Goal: Task Accomplishment & Management: Use online tool/utility

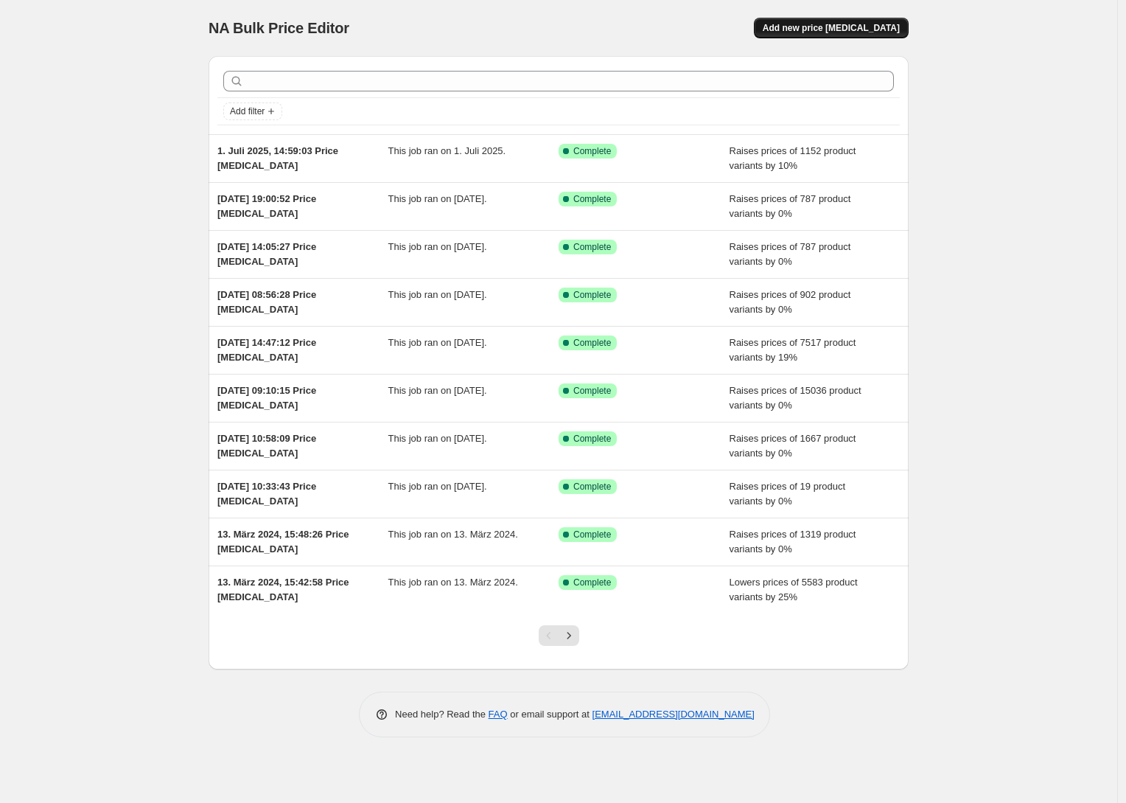
click at [865, 23] on span "Add new price [MEDICAL_DATA]" at bounding box center [831, 28] width 137 height 12
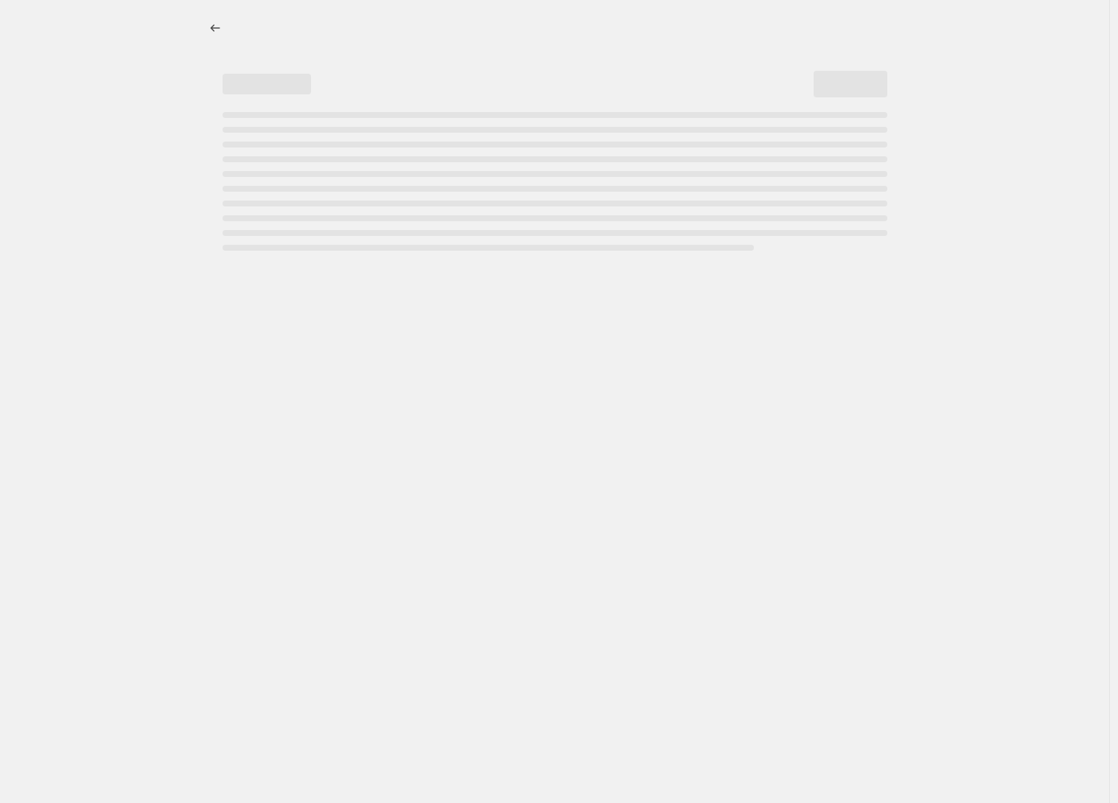
select select "percentage"
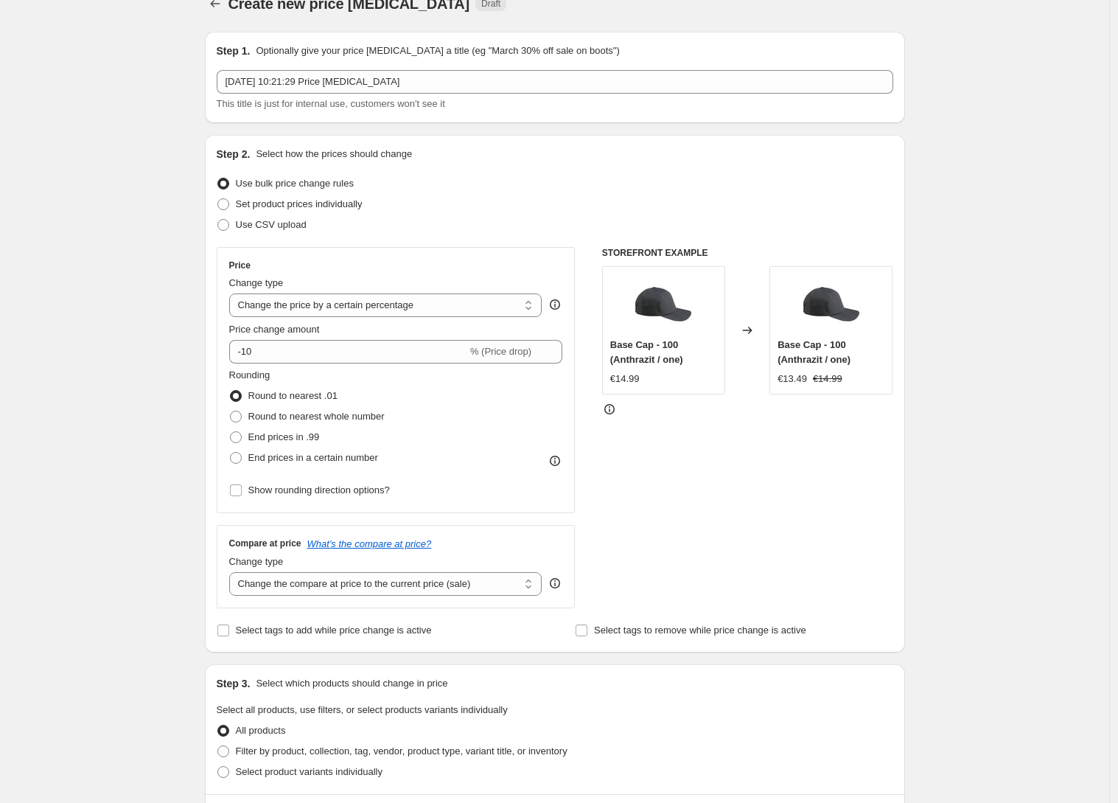
scroll to position [83, 0]
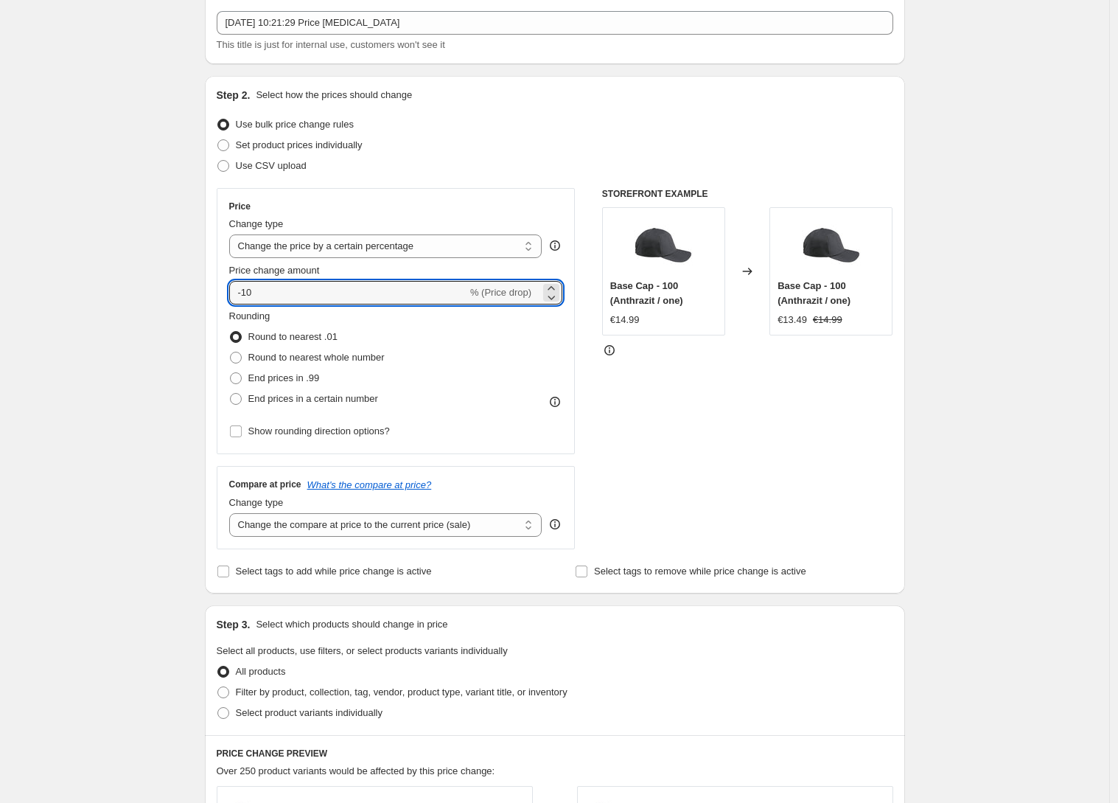
drag, startPoint x: 272, startPoint y: 291, endPoint x: 231, endPoint y: 291, distance: 40.5
click at [231, 291] on div "Price Change type Change the price to a certain amount Change the price by a ce…" at bounding box center [396, 321] width 359 height 266
type input "17"
click at [293, 371] on span "End prices in .99" at bounding box center [283, 378] width 71 height 15
click at [231, 372] on input "End prices in .99" at bounding box center [230, 372] width 1 height 1
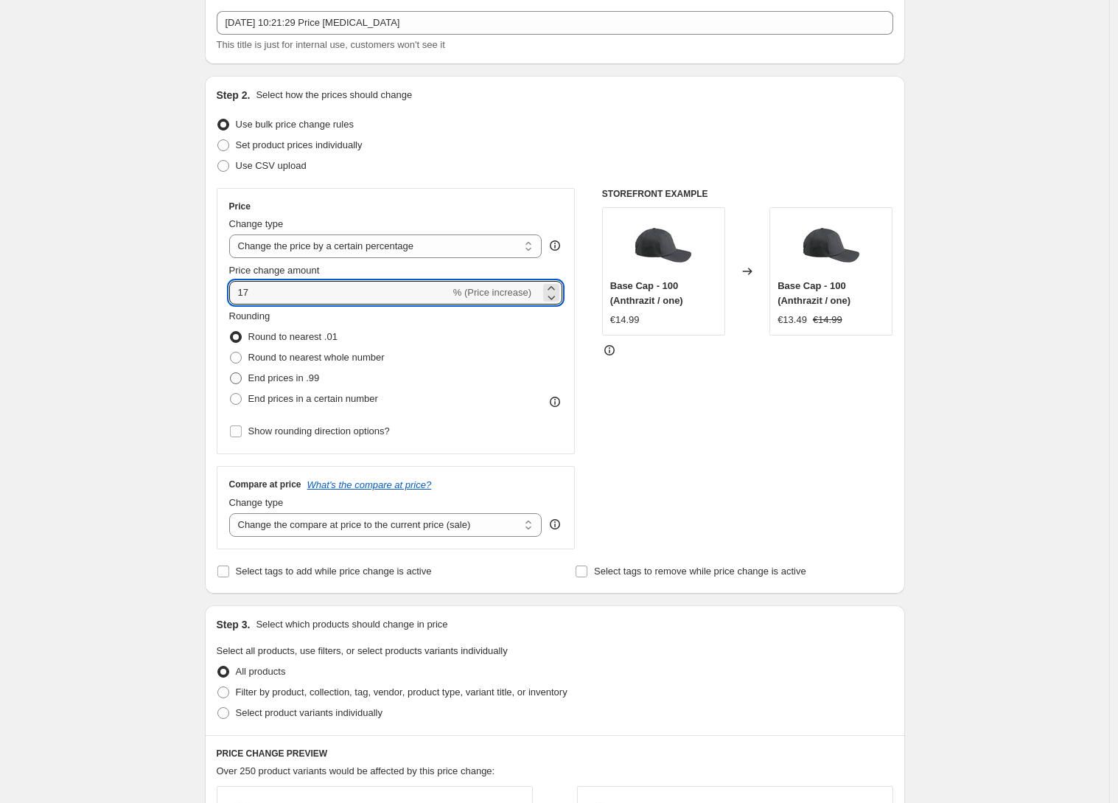
radio input "true"
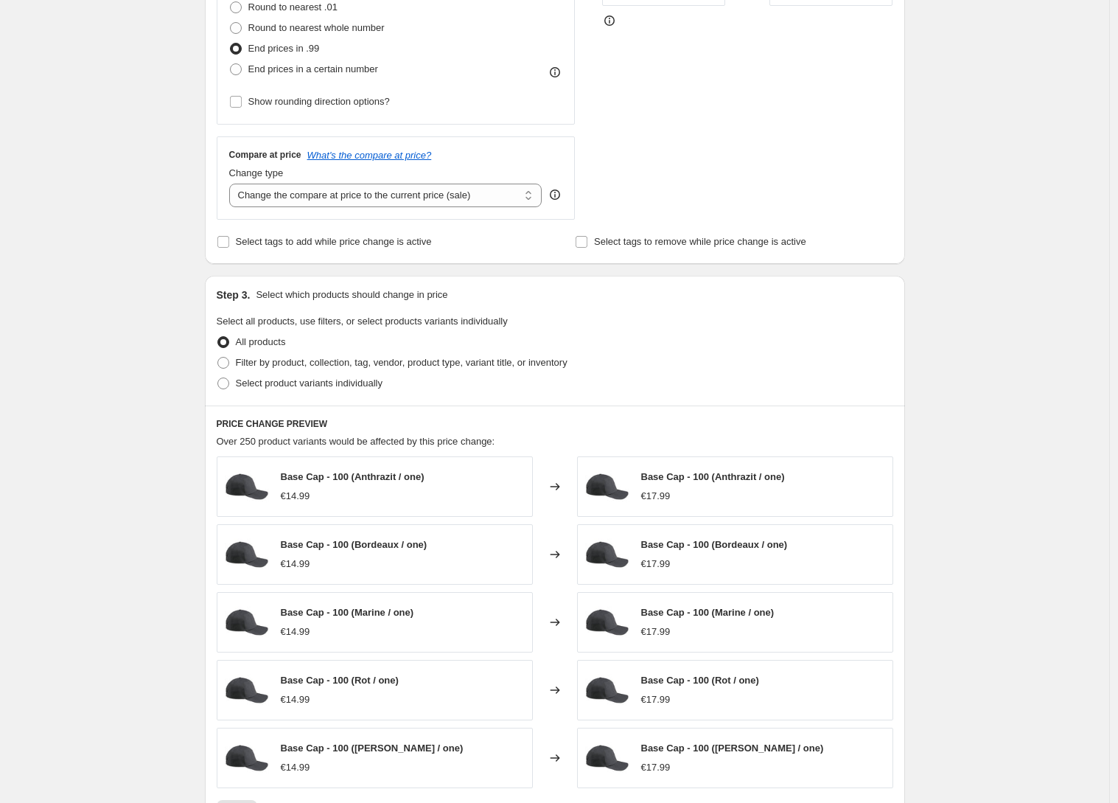
scroll to position [489, 0]
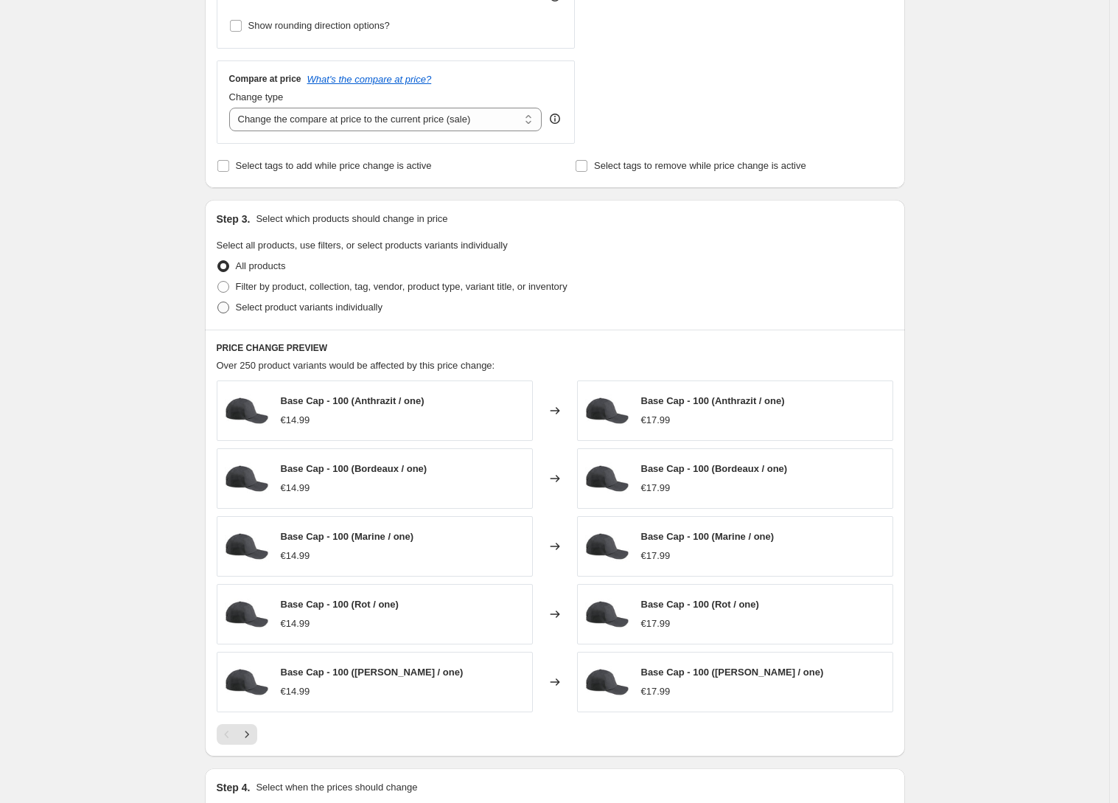
click at [234, 312] on label "Select product variants individually" at bounding box center [300, 307] width 166 height 21
click at [218, 302] on input "Select product variants individually" at bounding box center [217, 301] width 1 height 1
radio input "true"
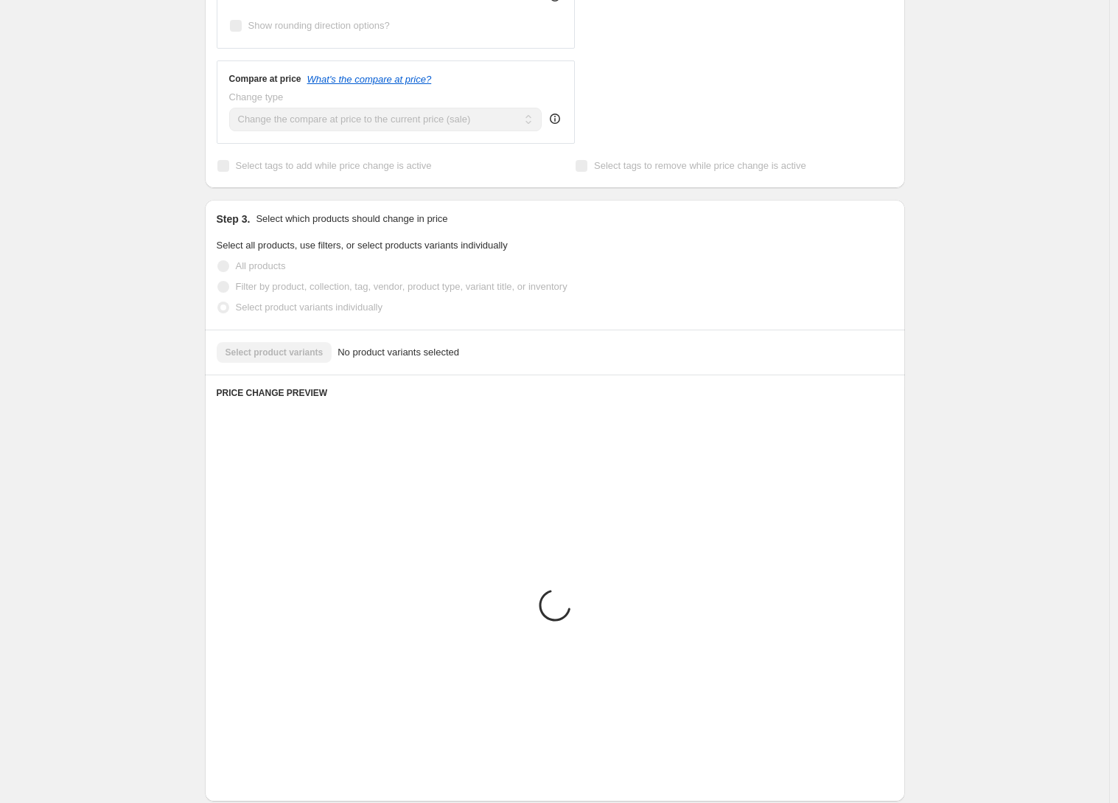
scroll to position [344, 0]
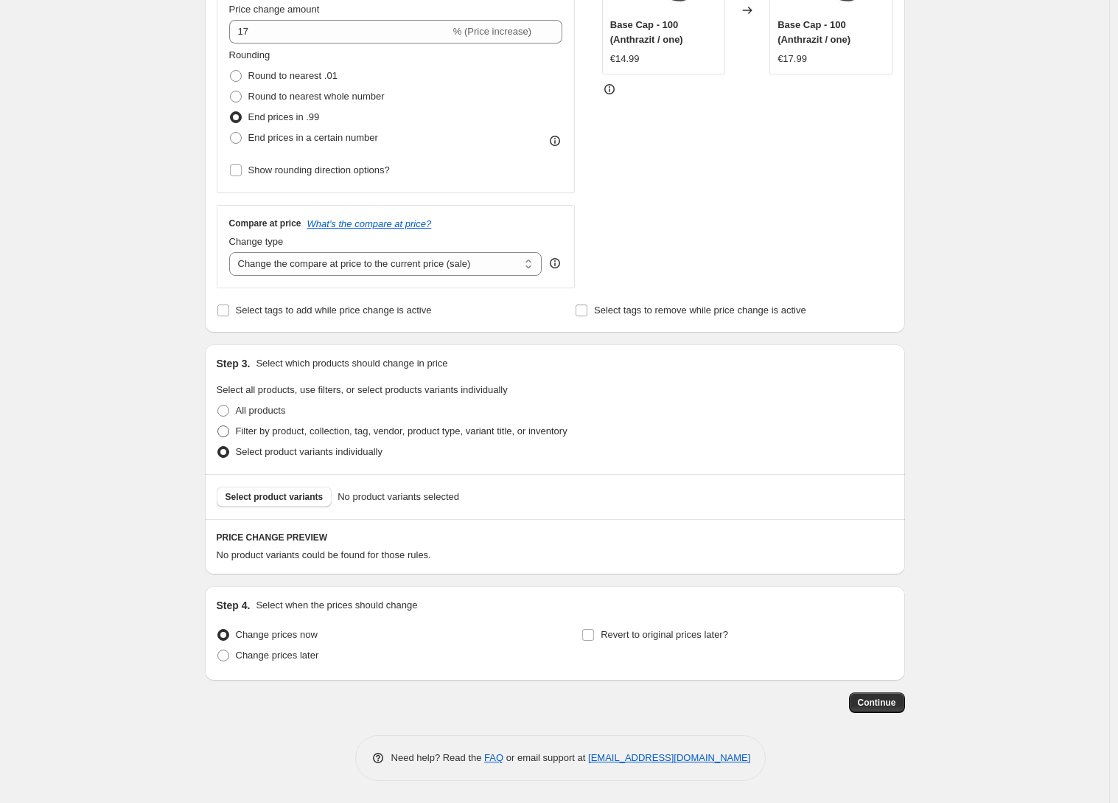
click at [262, 432] on span "Filter by product, collection, tag, vendor, product type, variant title, or inv…" at bounding box center [402, 430] width 332 height 11
click at [218, 426] on input "Filter by product, collection, tag, vendor, product type, variant title, or inv…" at bounding box center [217, 425] width 1 height 1
radio input "true"
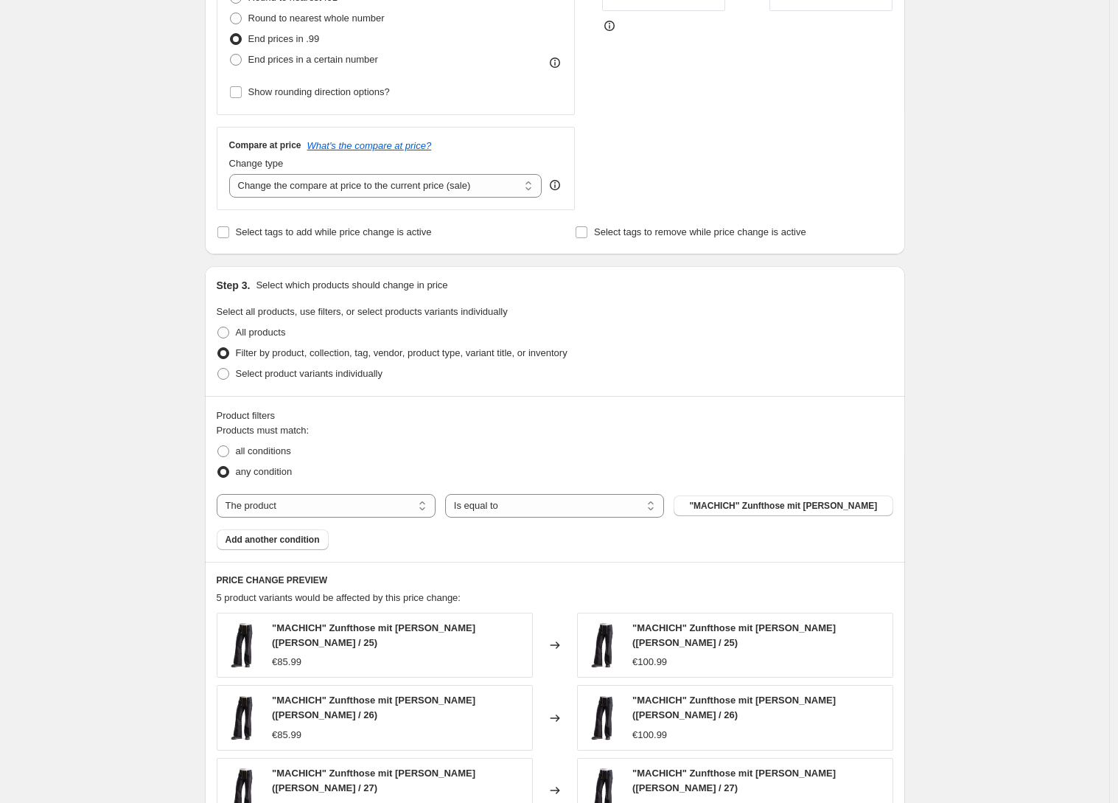
scroll to position [436, 0]
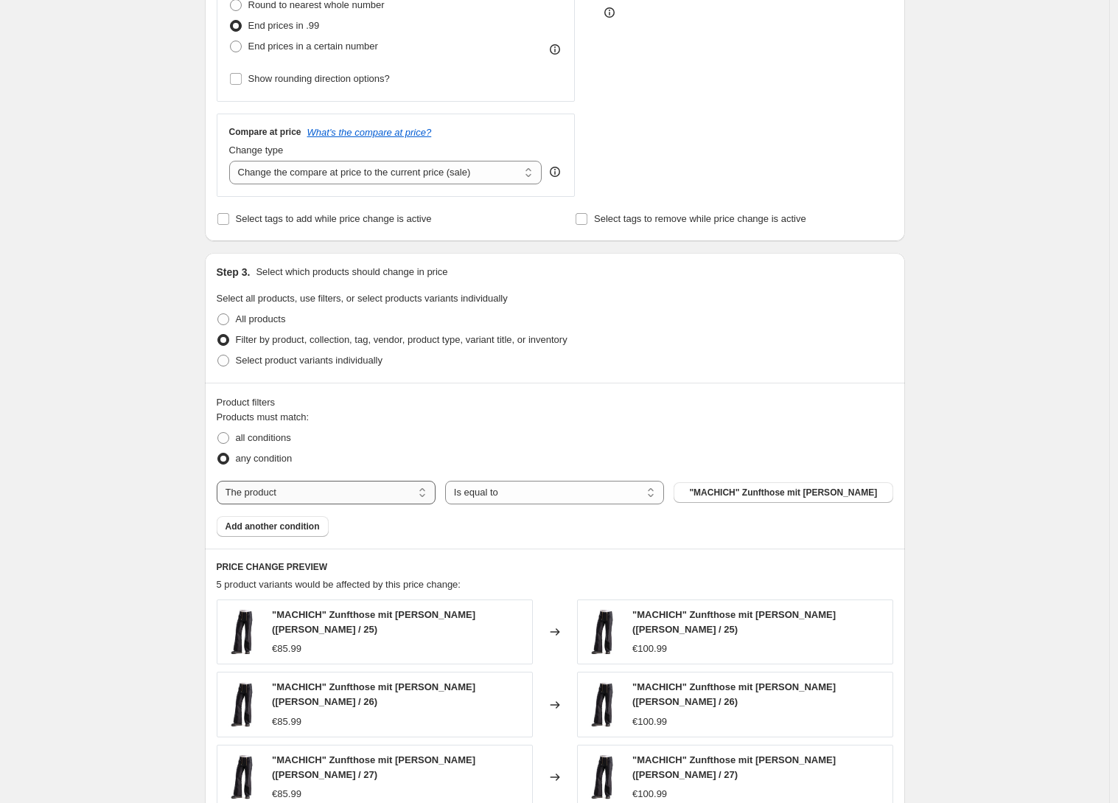
click at [398, 496] on select "The product The product's collection The product's tag The product's vendor The…" at bounding box center [326, 492] width 219 height 24
select select "vendor"
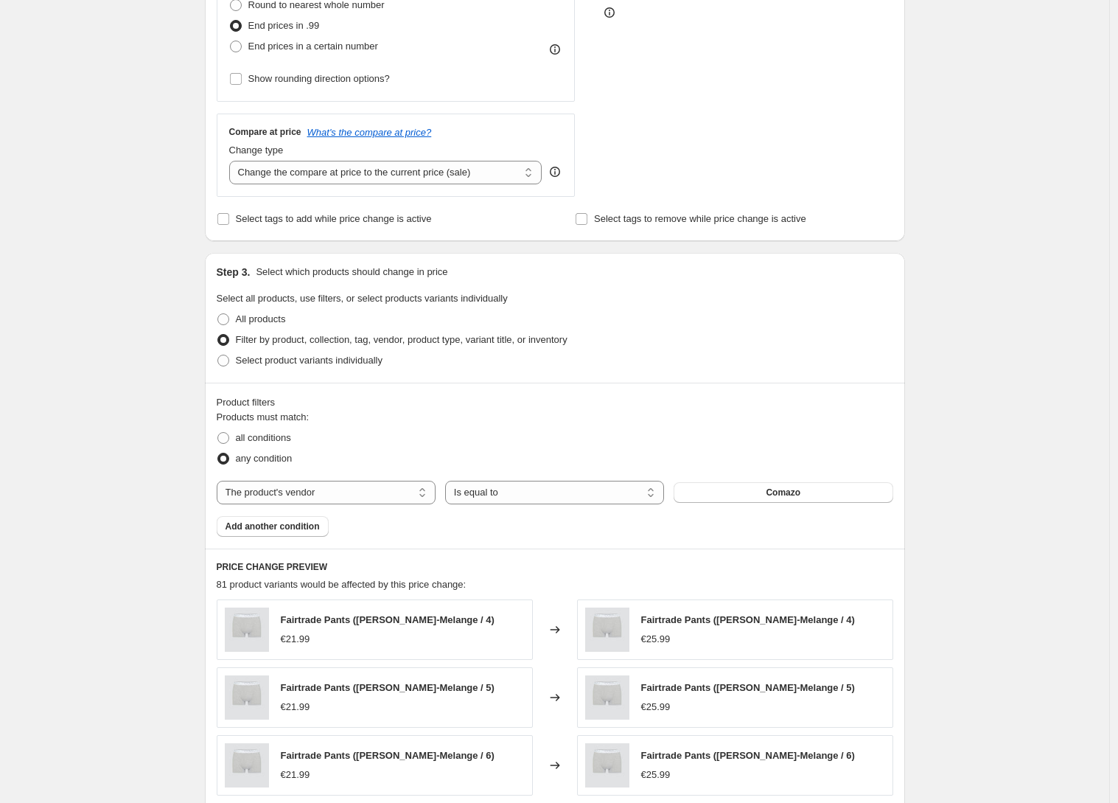
click at [783, 495] on span "Comazo" at bounding box center [783, 492] width 35 height 12
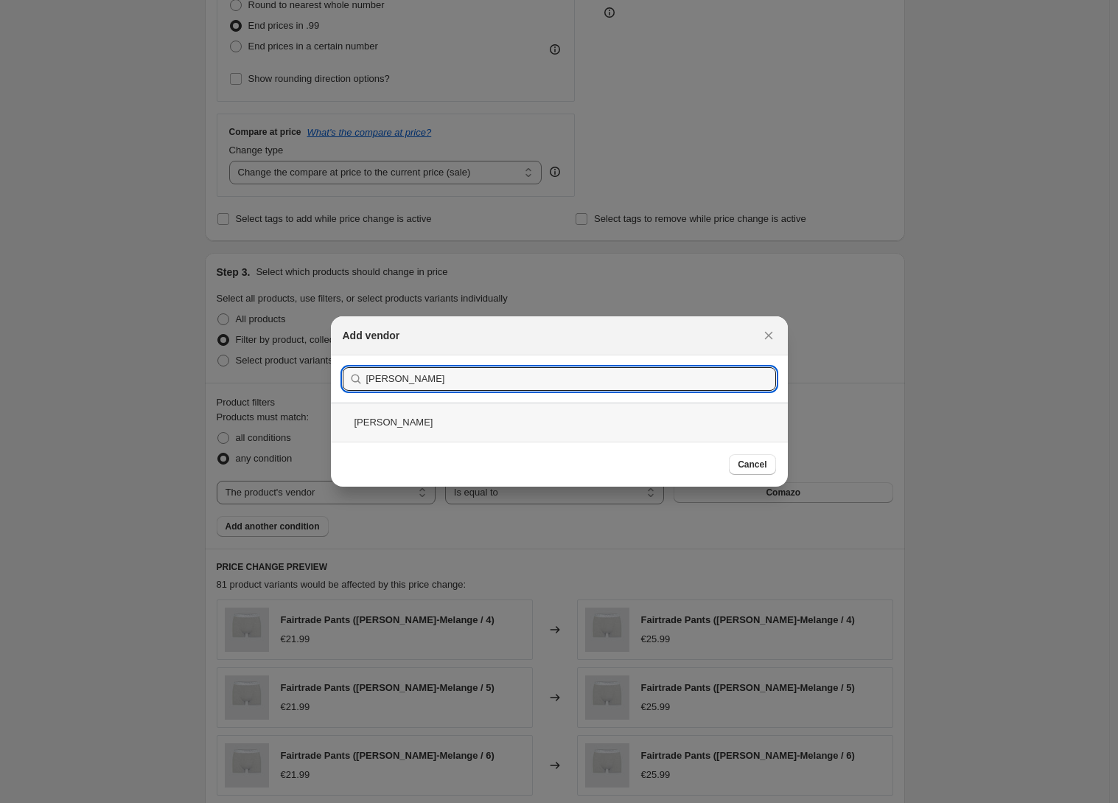
type input "[PERSON_NAME]"
click at [441, 424] on div "[PERSON_NAME]" at bounding box center [559, 421] width 457 height 39
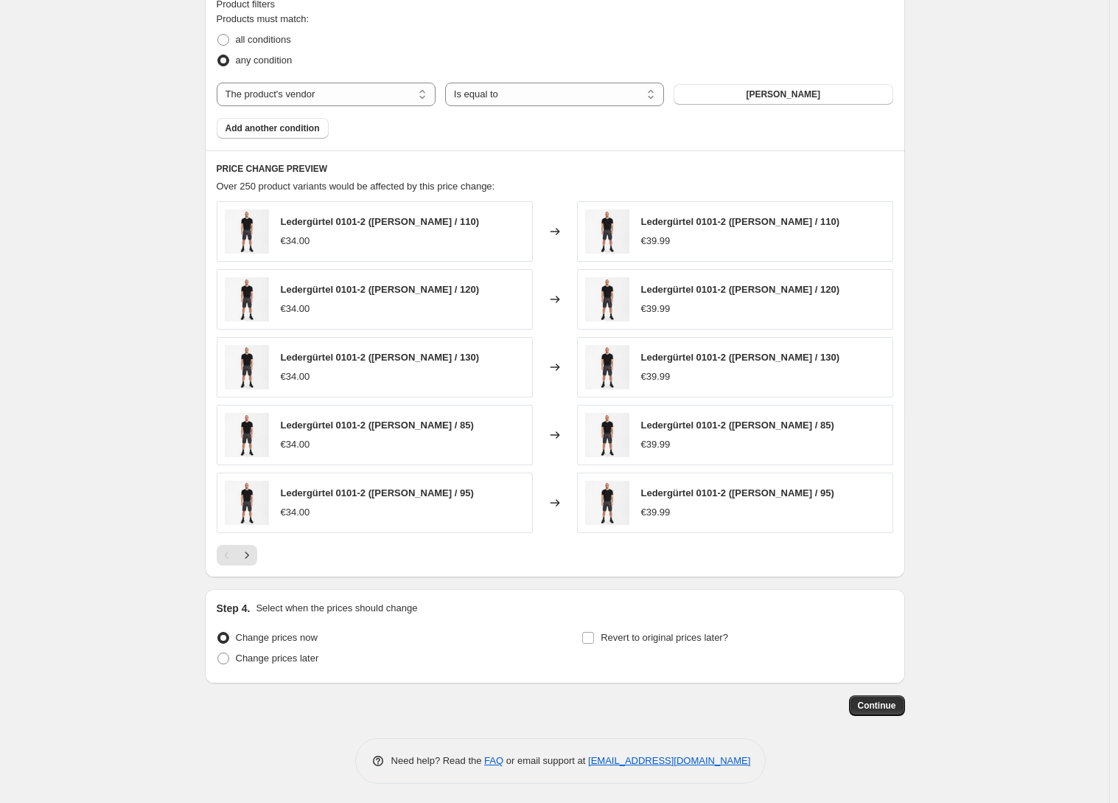
scroll to position [833, 0]
click at [896, 702] on span "Continue" at bounding box center [877, 705] width 38 height 12
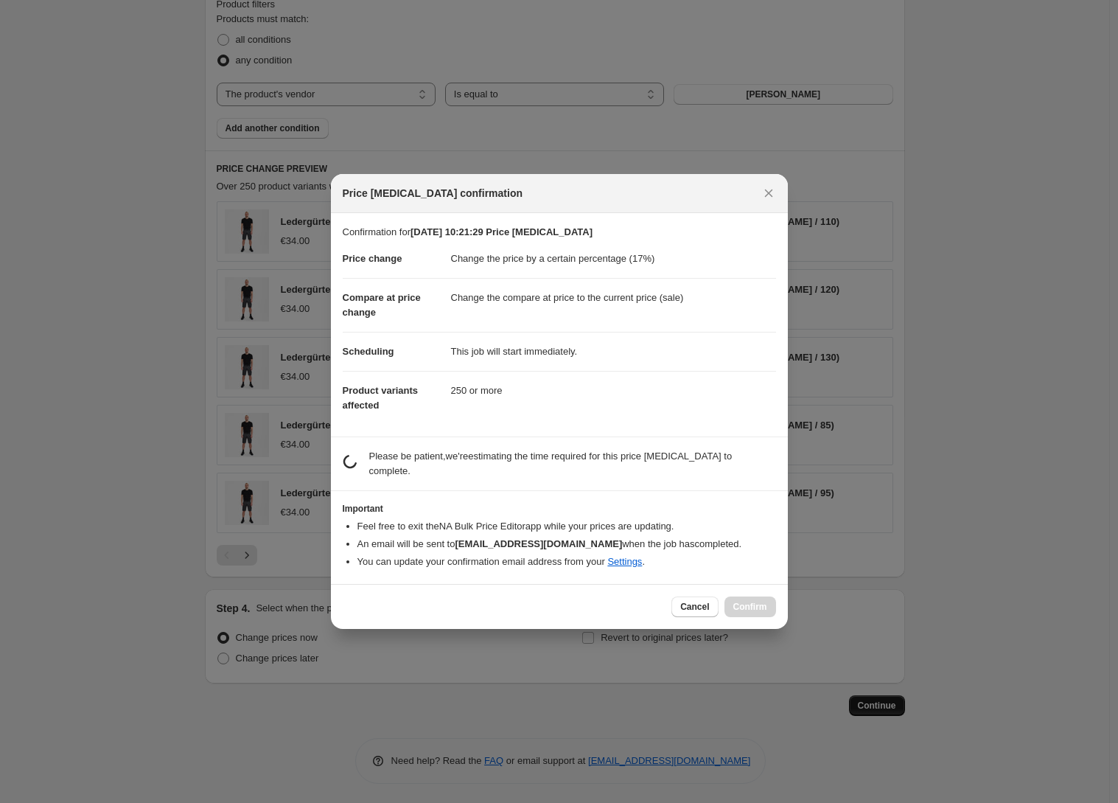
scroll to position [0, 0]
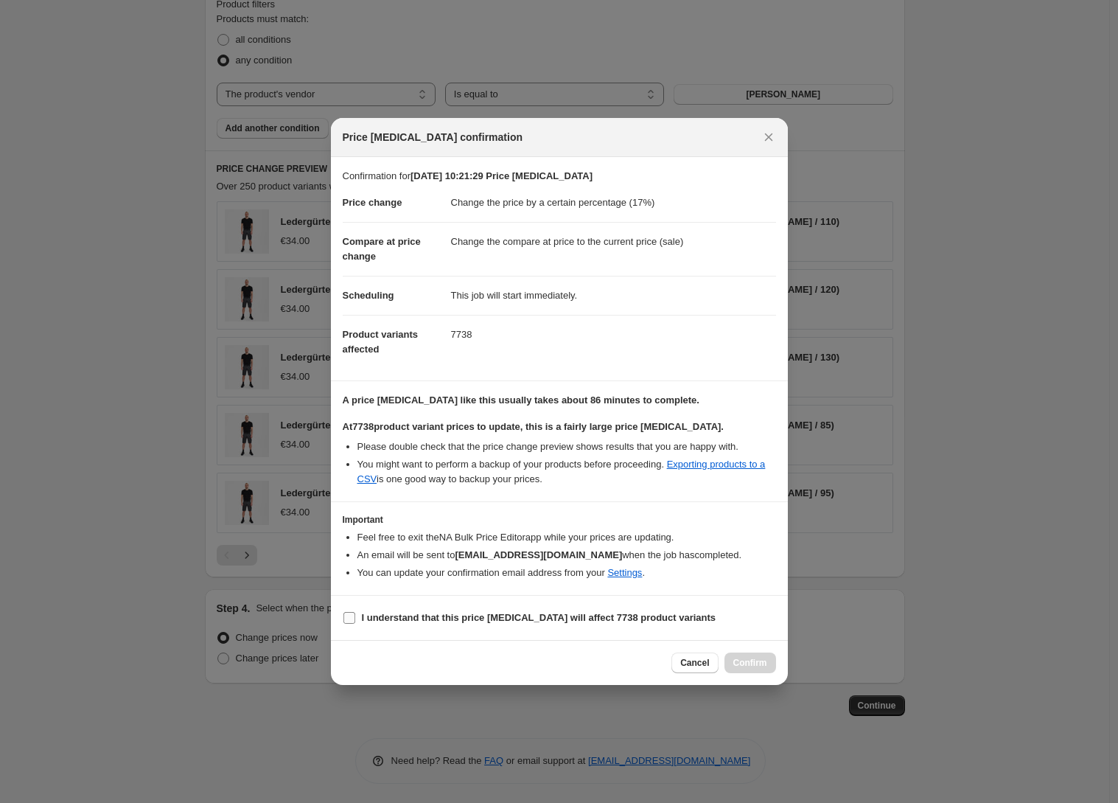
click at [360, 614] on label "I understand that this price [MEDICAL_DATA] will affect 7738 product variants" at bounding box center [530, 617] width 374 height 21
click at [355, 614] on input "I understand that this price [MEDICAL_DATA] will affect 7738 product variants" at bounding box center [349, 618] width 12 height 12
checkbox input "true"
click at [777, 655] on div "Cancel Confirm" at bounding box center [559, 662] width 457 height 45
click at [772, 660] on button "Confirm" at bounding box center [750, 662] width 52 height 21
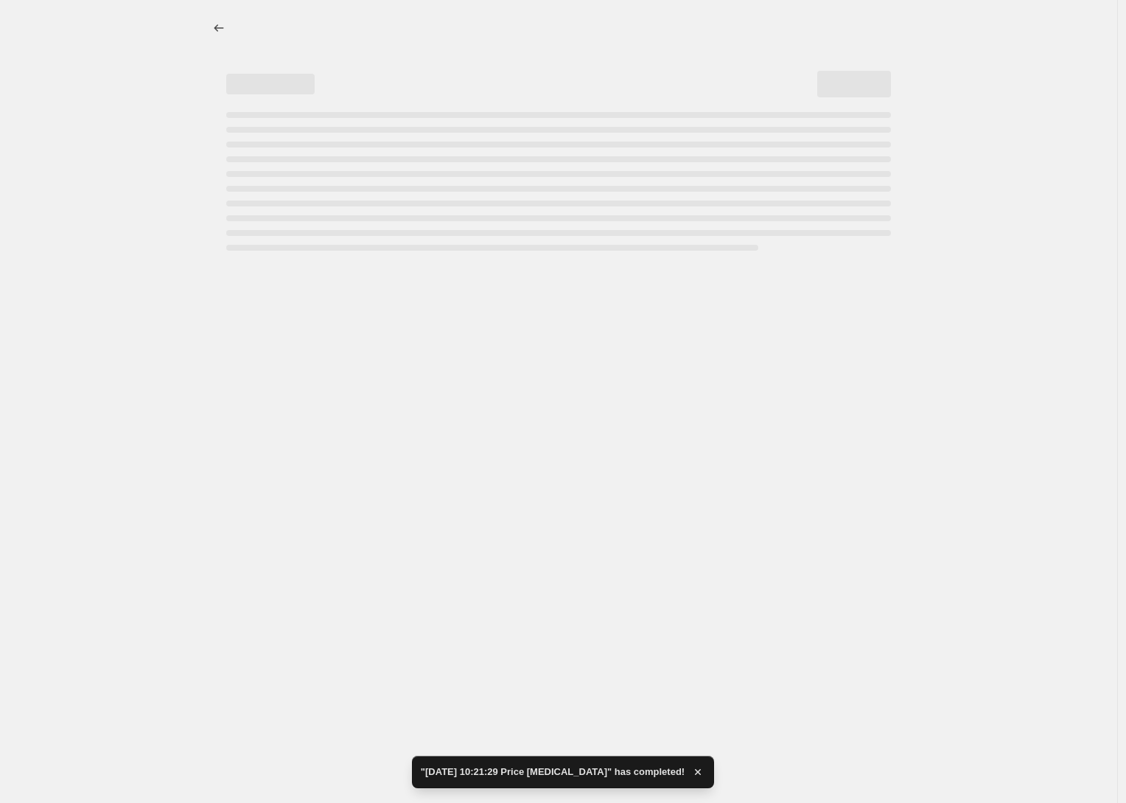
select select "percentage"
select select "vendor"
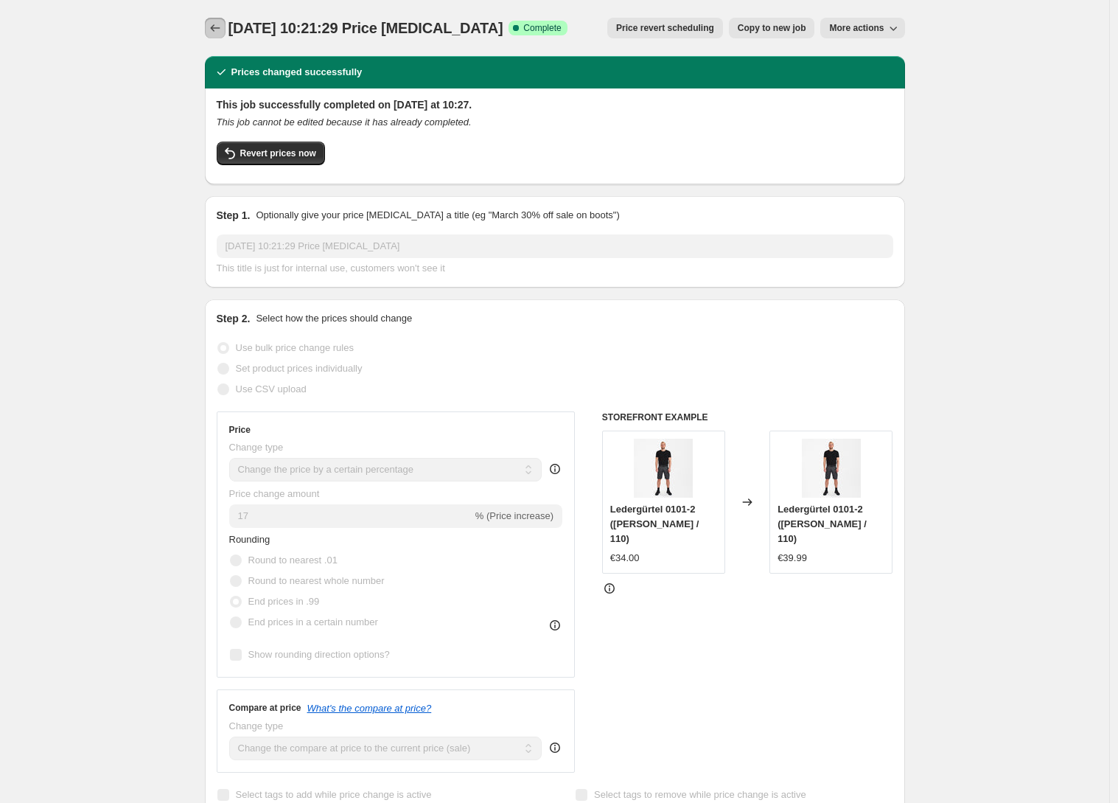
click at [218, 31] on icon "Price change jobs" at bounding box center [215, 28] width 15 height 15
